Goal: Register for event/course

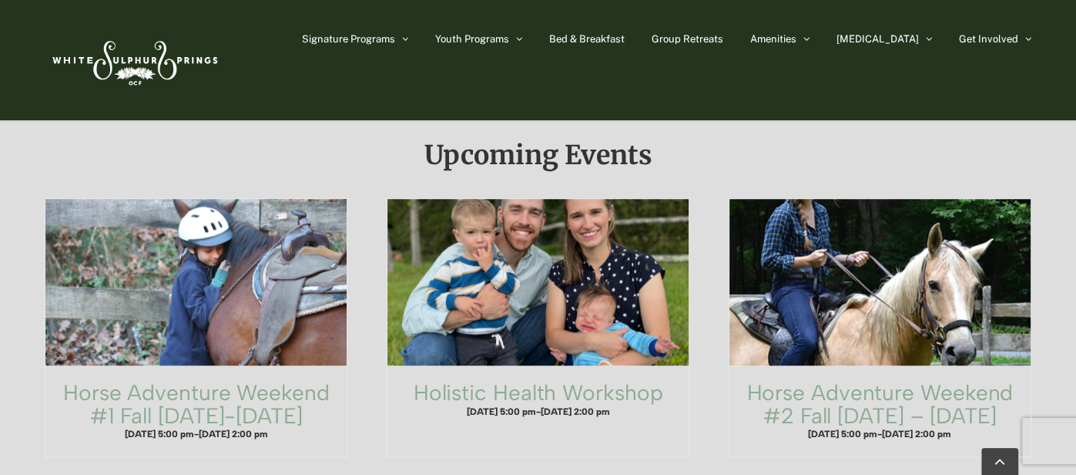
scroll to position [911, 0]
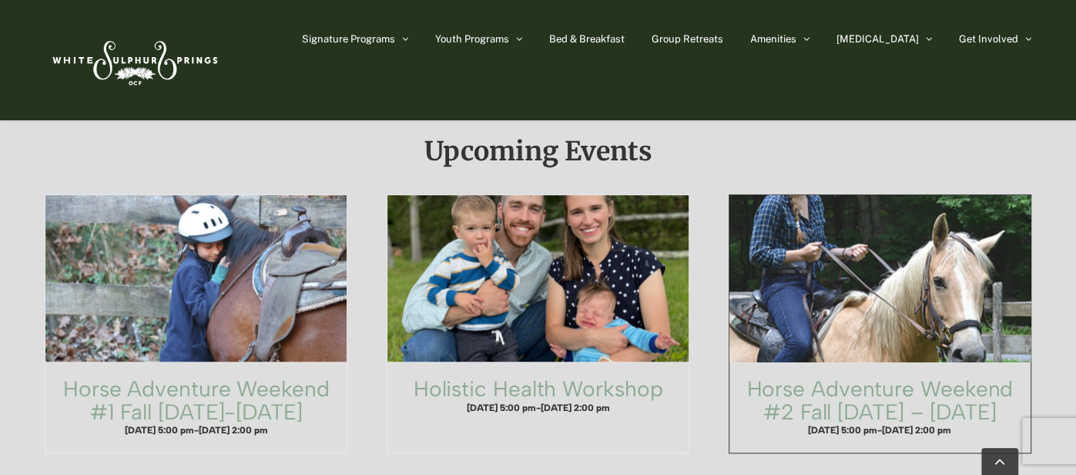
click at [901, 261] on span "Horse Adventure Weekend #2 Fall Friday – Sunday" at bounding box center [879, 277] width 331 height 183
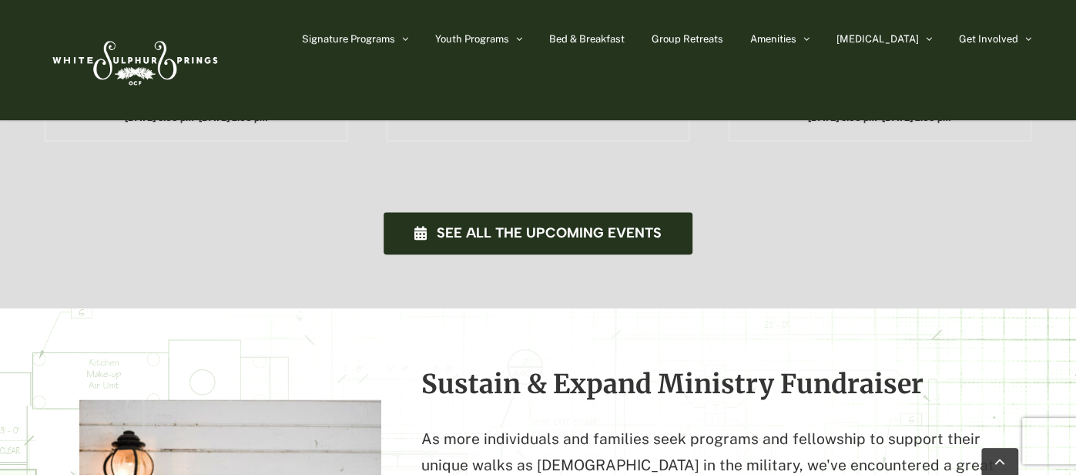
scroll to position [1225, 0]
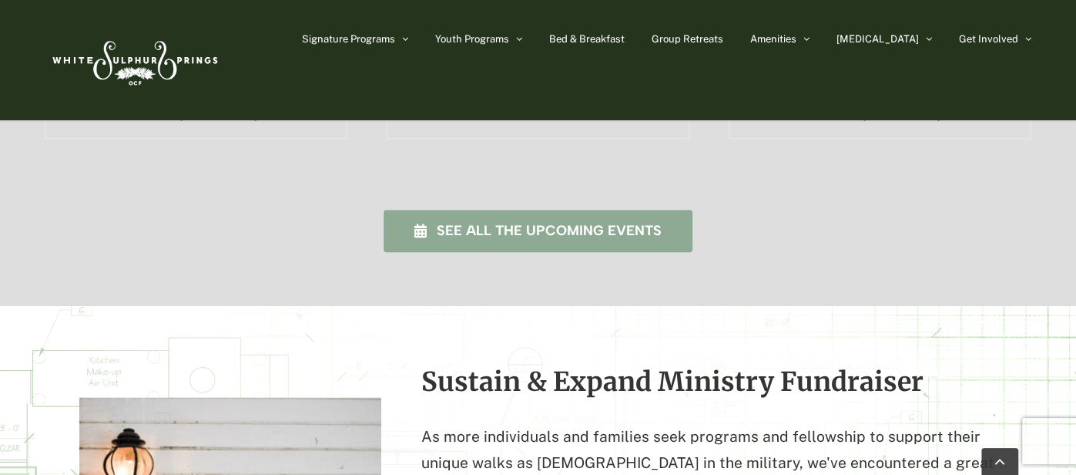
click at [476, 223] on span "See all the upcoming events" at bounding box center [549, 231] width 225 height 16
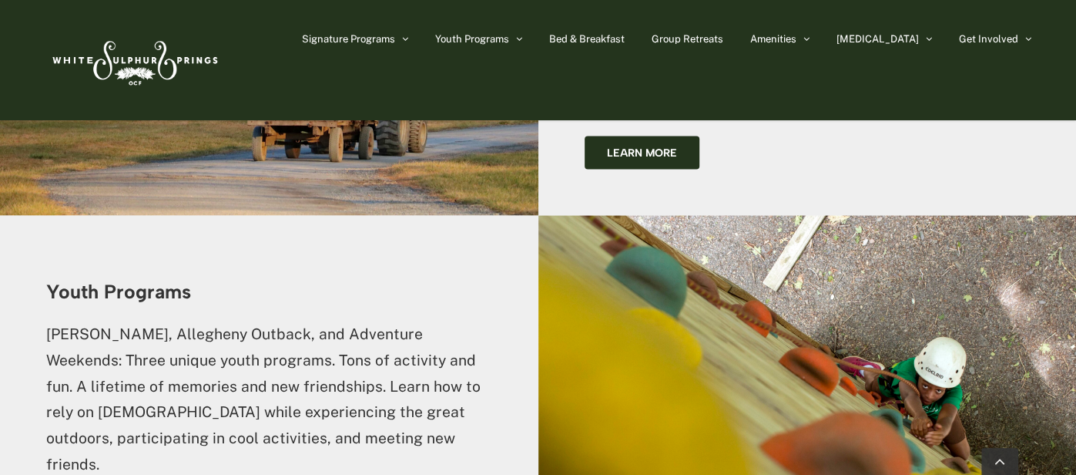
scroll to position [2086, 0]
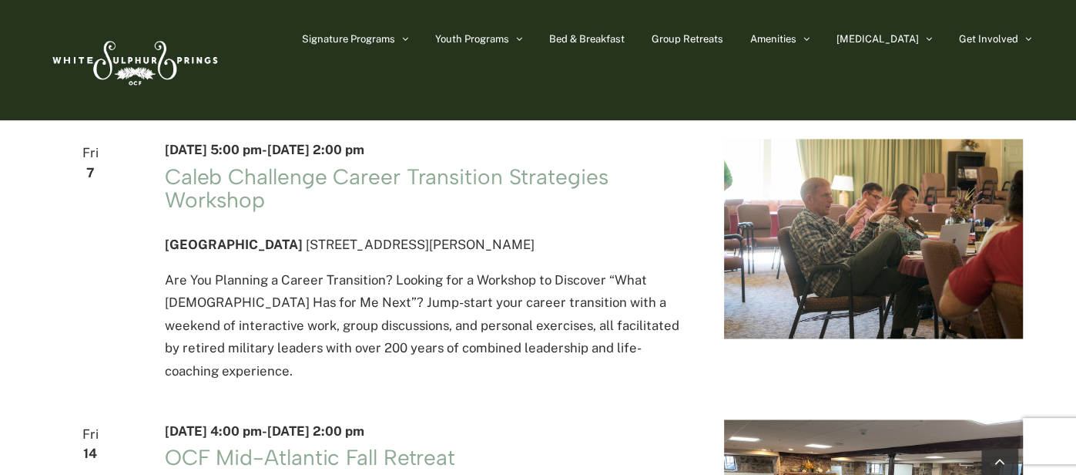
scroll to position [1576, 0]
click at [0, 340] on main "12 events found. Views Navigation Event Views Navigation List List Month Day To…" at bounding box center [538, 283] width 1076 height 3648
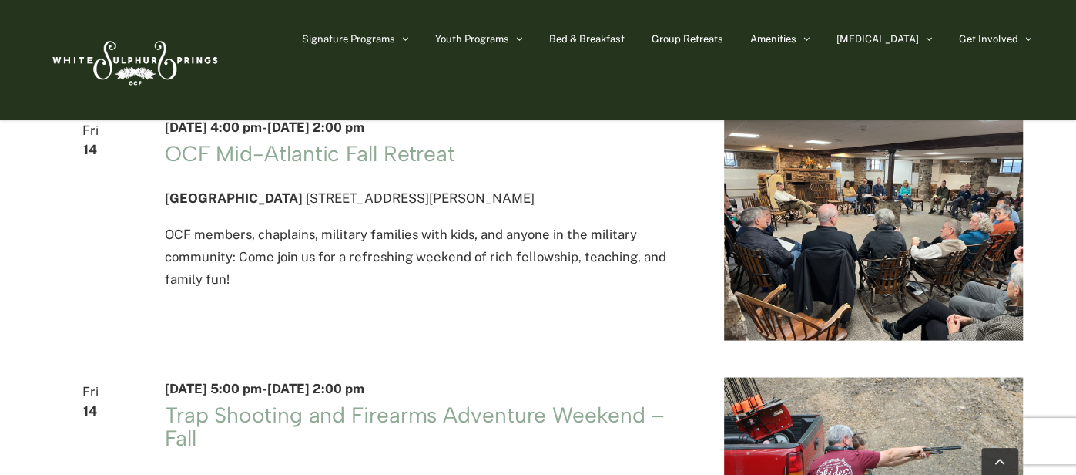
scroll to position [1873, 0]
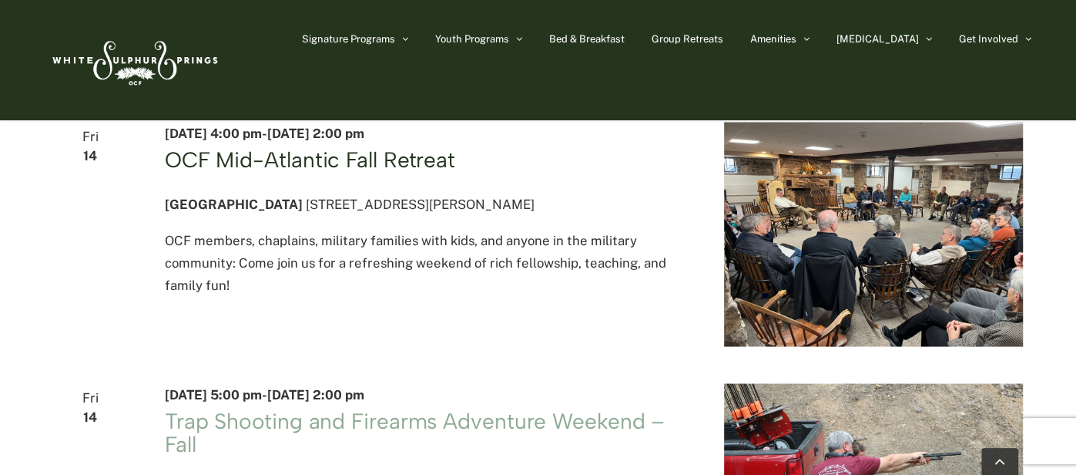
click at [202, 172] on link "OCF Mid-Atlantic Fall Retreat" at bounding box center [310, 159] width 290 height 26
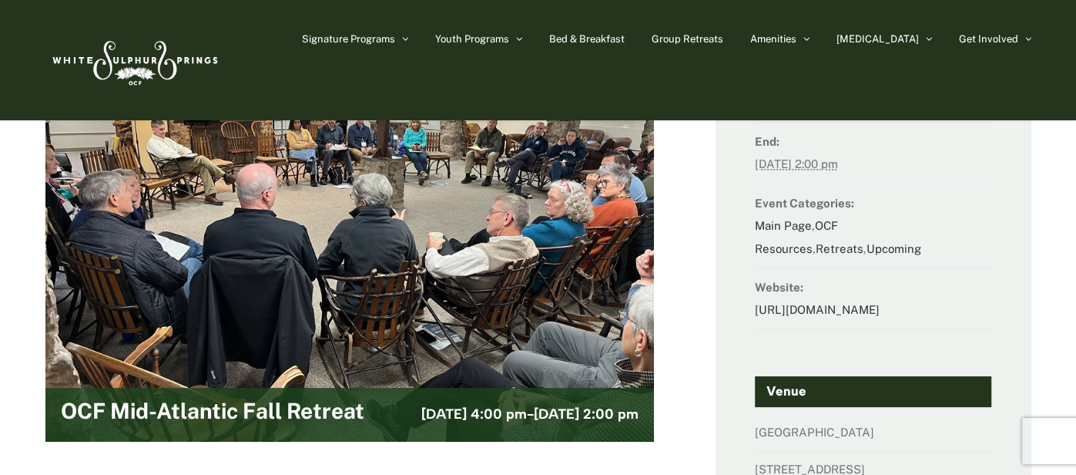
scroll to position [98, 0]
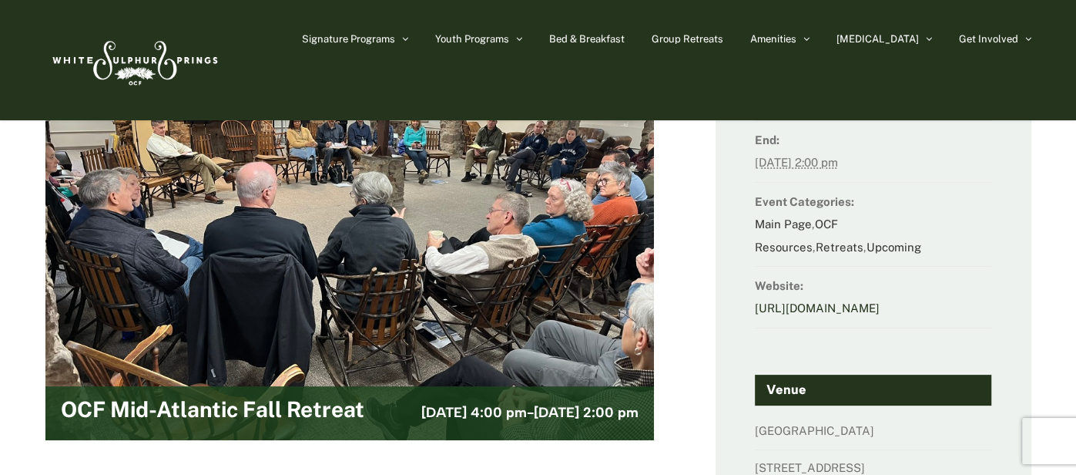
click at [866, 307] on link "[URL][DOMAIN_NAME]" at bounding box center [817, 307] width 125 height 13
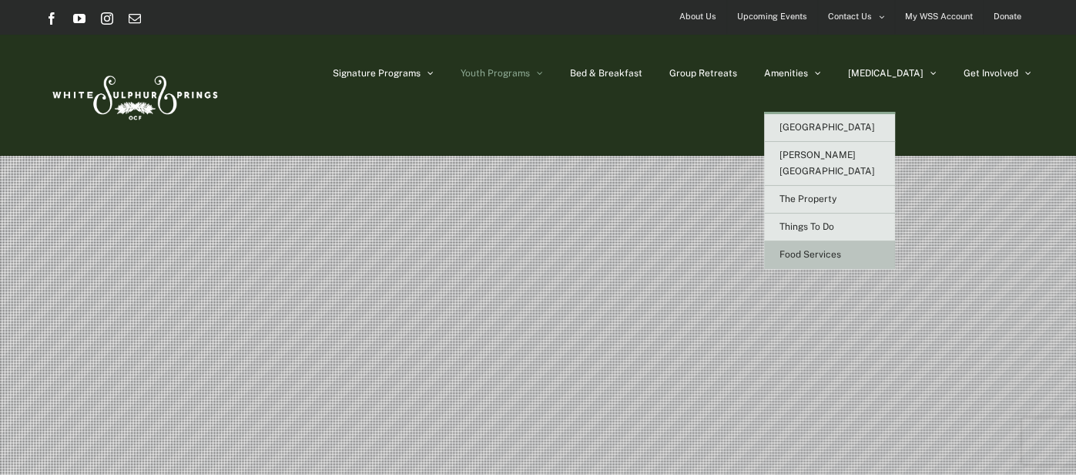
click at [841, 249] on span "Food Services" at bounding box center [811, 254] width 62 height 11
